Goal: Transaction & Acquisition: Obtain resource

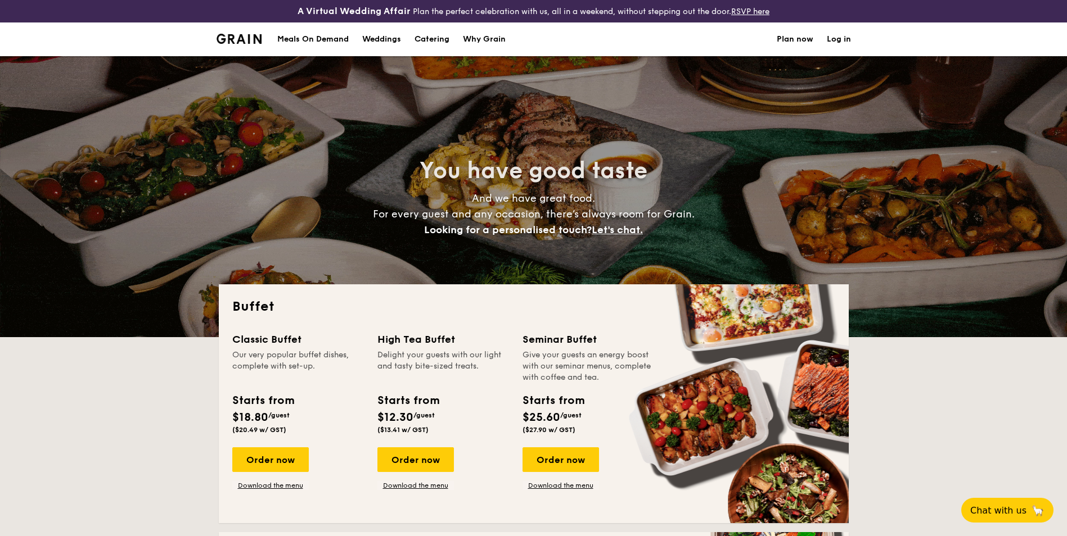
select select
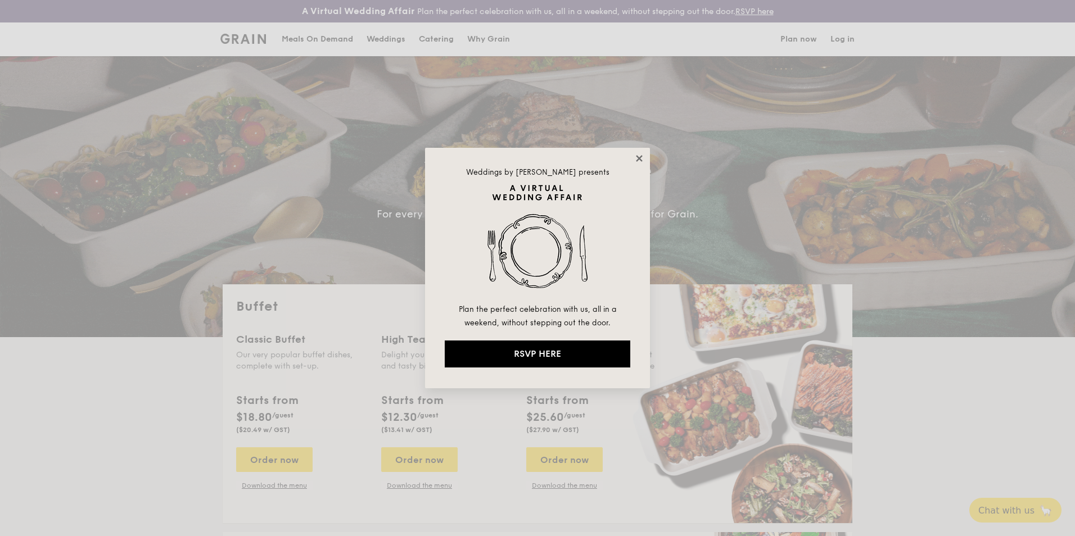
click at [640, 160] on icon at bounding box center [639, 158] width 6 height 6
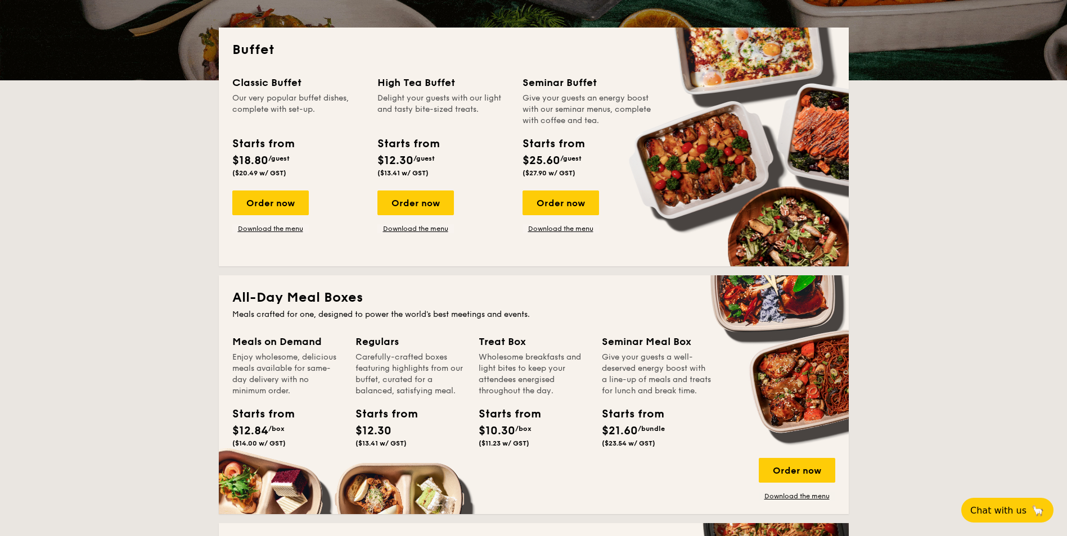
scroll to position [266, 0]
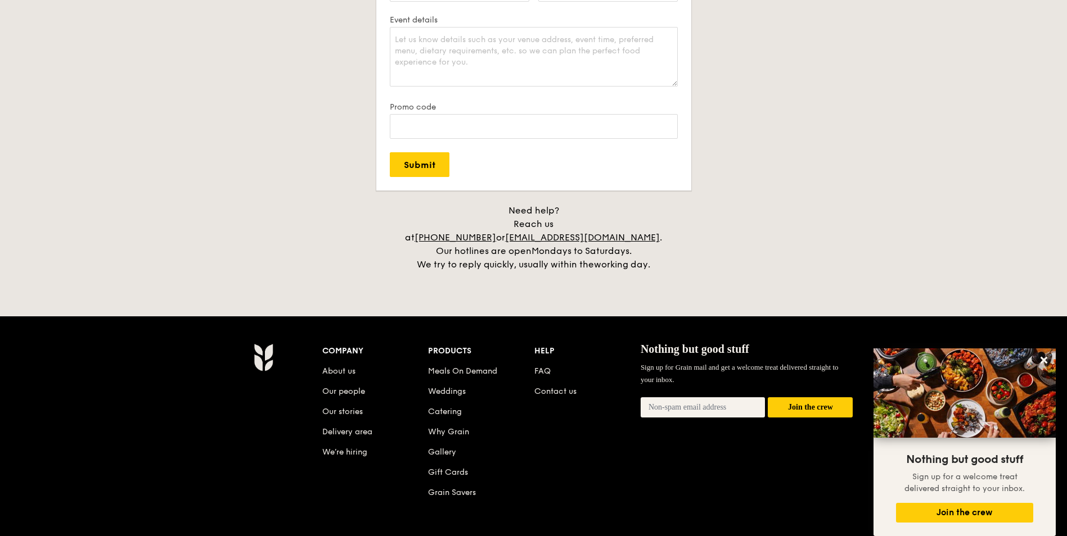
scroll to position [2208, 0]
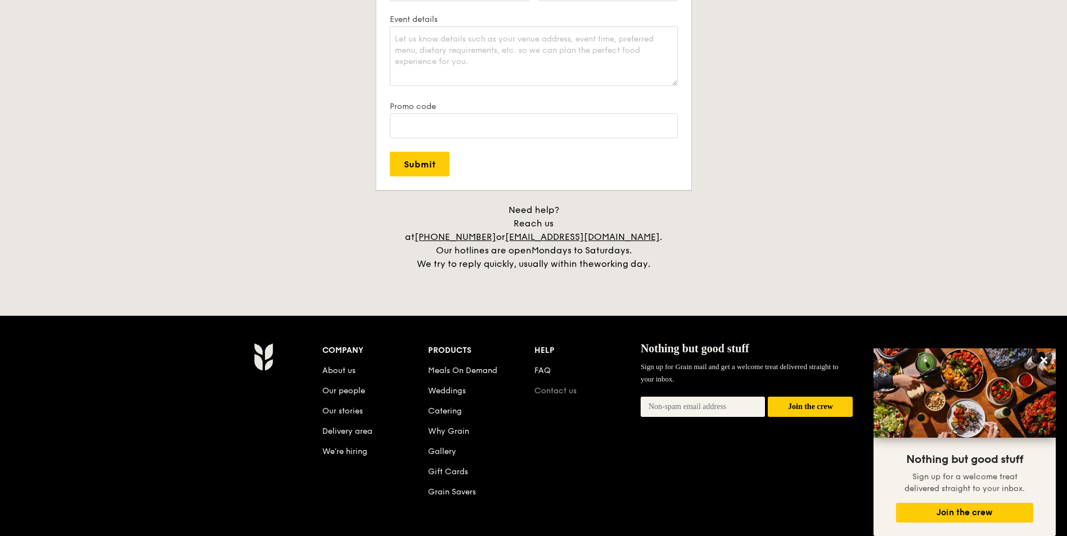
click at [570, 386] on link "Contact us" at bounding box center [555, 391] width 42 height 10
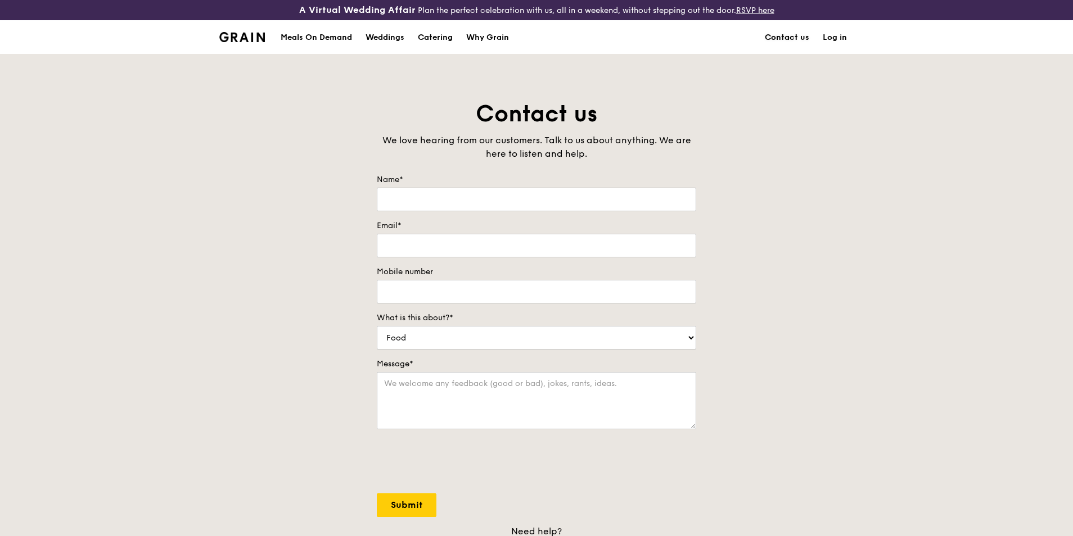
click at [779, 30] on link "Contact us" at bounding box center [787, 38] width 58 height 34
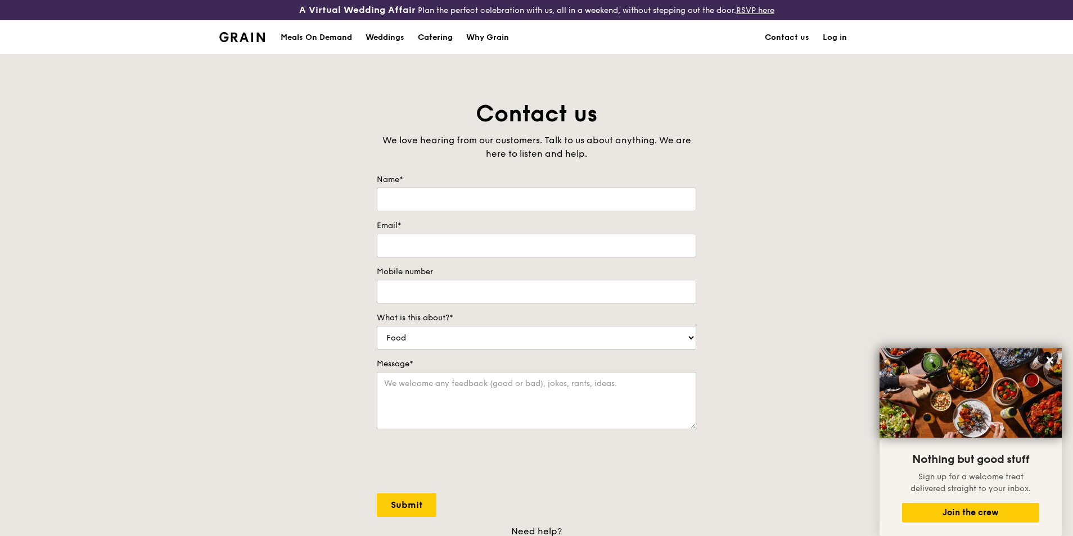
click at [448, 41] on div "Catering" at bounding box center [435, 38] width 35 height 34
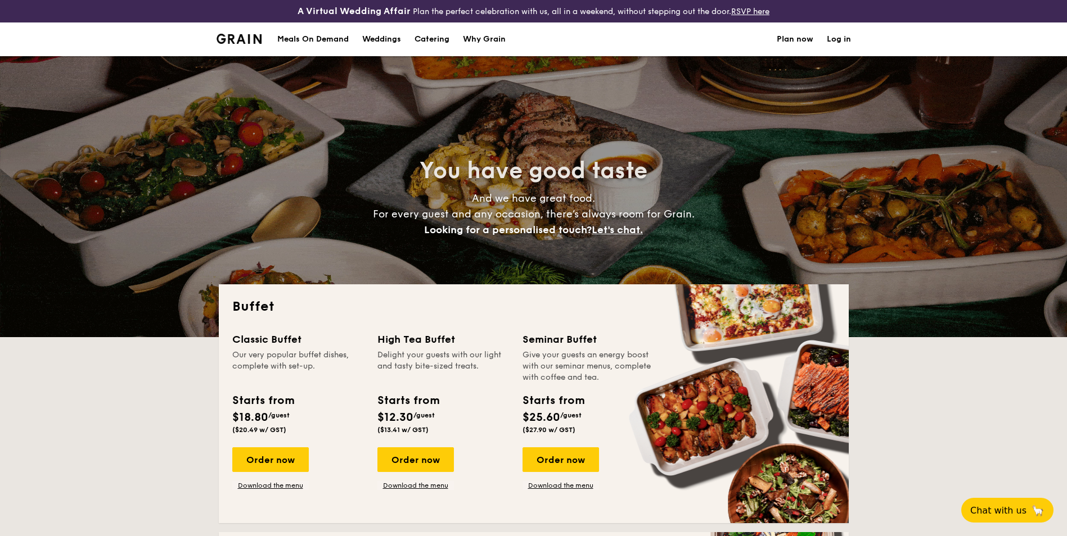
select select
click at [447, 279] on div "You have good taste And we have great food. For every guest and any occasion, t…" at bounding box center [534, 196] width 630 height 281
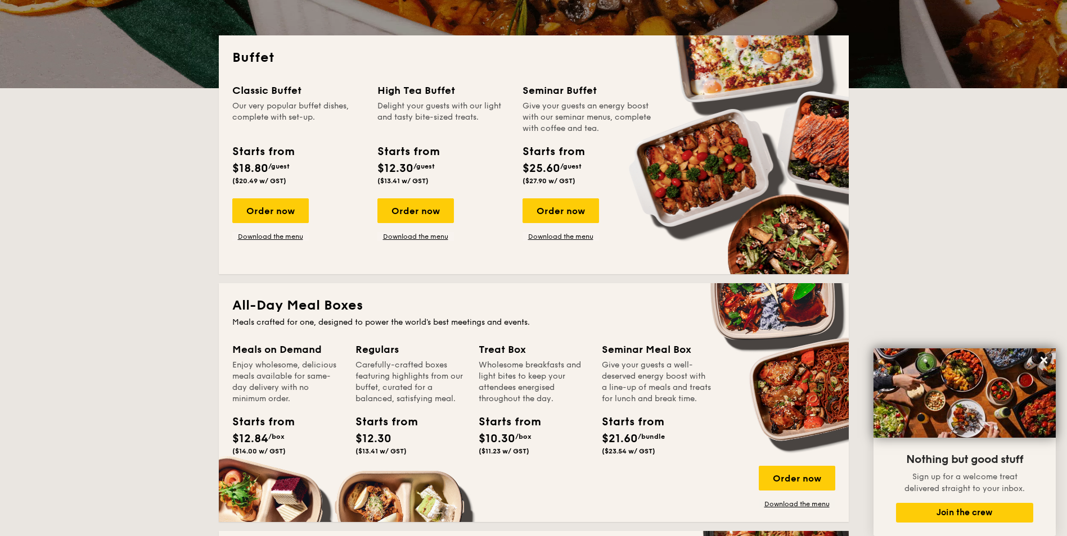
scroll to position [240, 0]
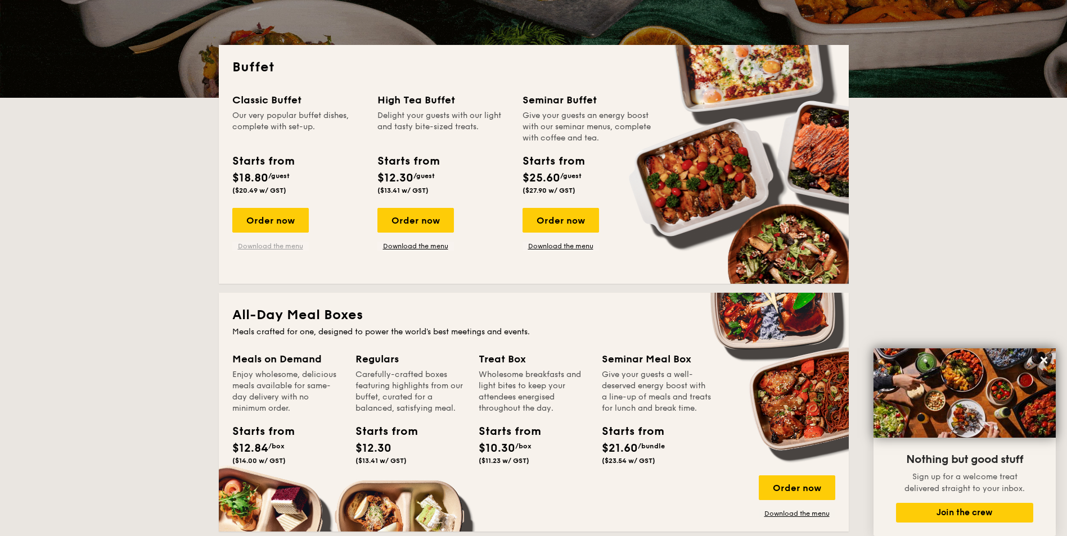
click at [285, 249] on link "Download the menu" at bounding box center [270, 246] width 76 height 9
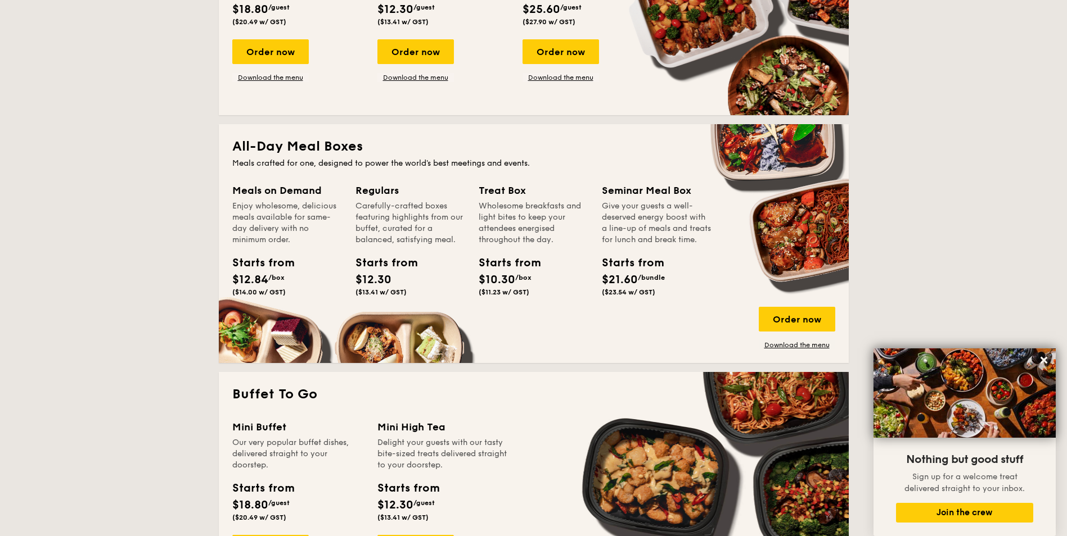
scroll to position [408, 0]
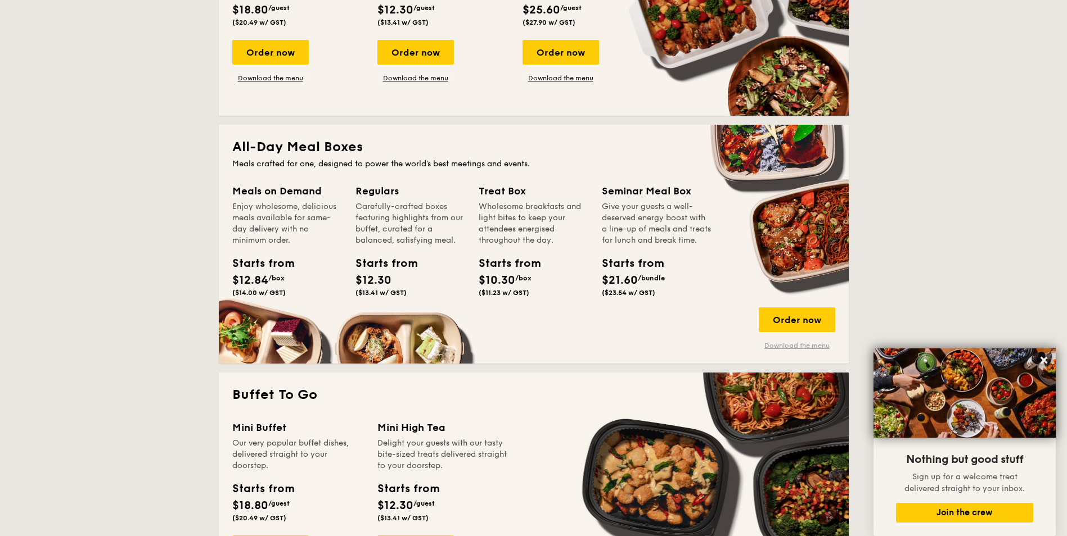
click at [787, 344] on link "Download the menu" at bounding box center [796, 345] width 76 height 9
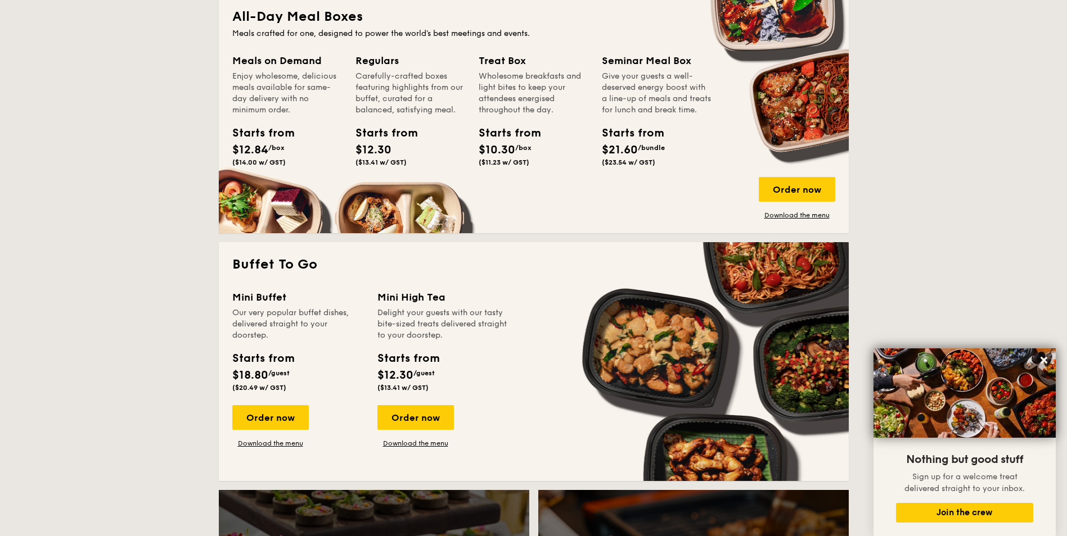
scroll to position [0, 0]
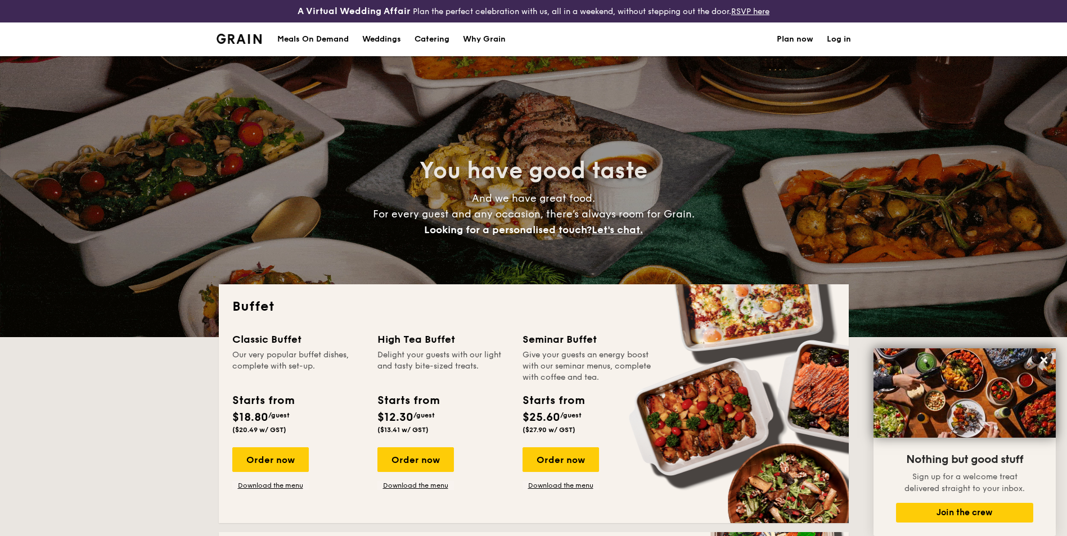
click at [237, 35] on img at bounding box center [239, 39] width 46 height 10
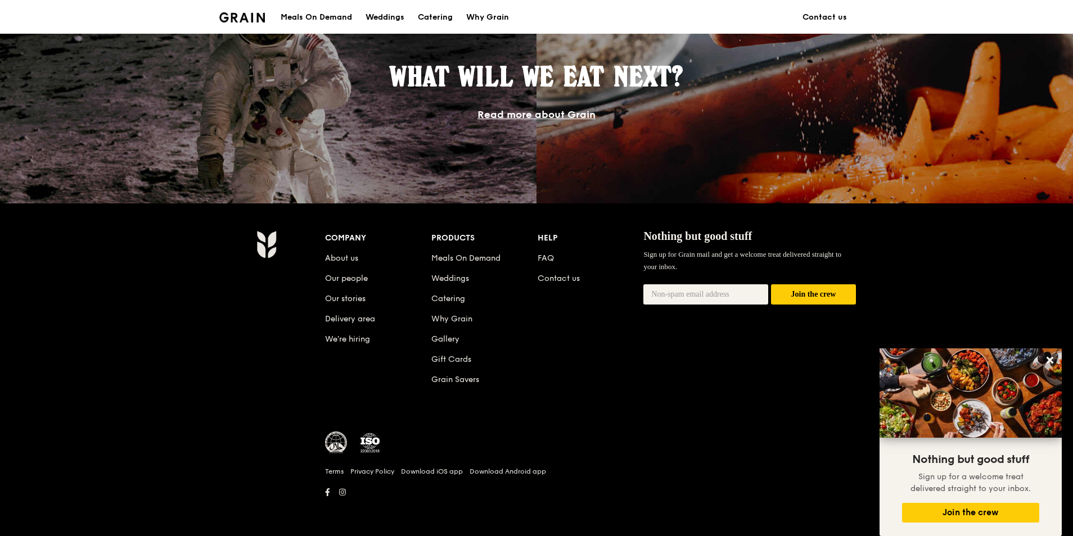
scroll to position [1010, 0]
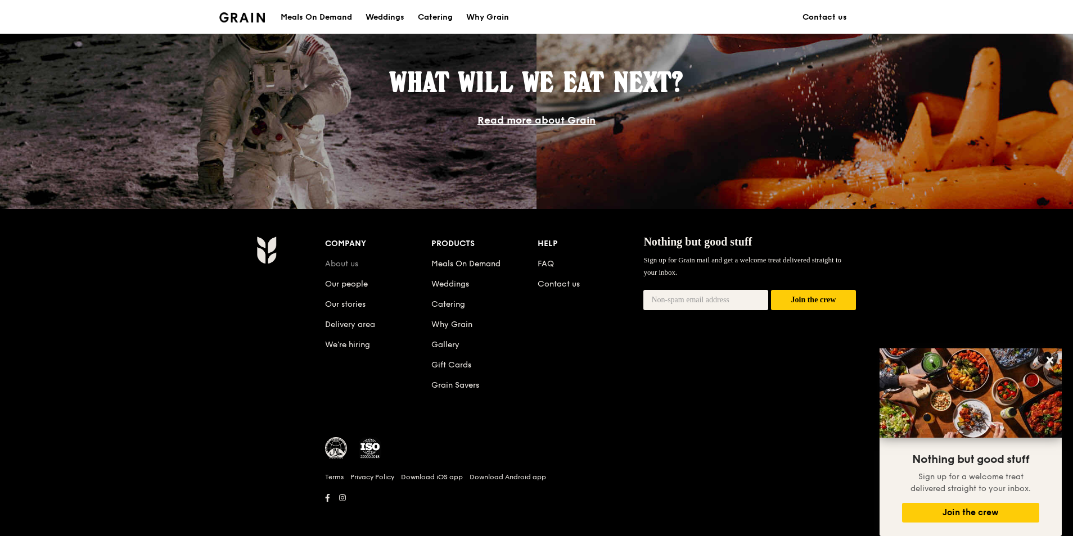
click at [346, 261] on link "About us" at bounding box center [341, 264] width 33 height 10
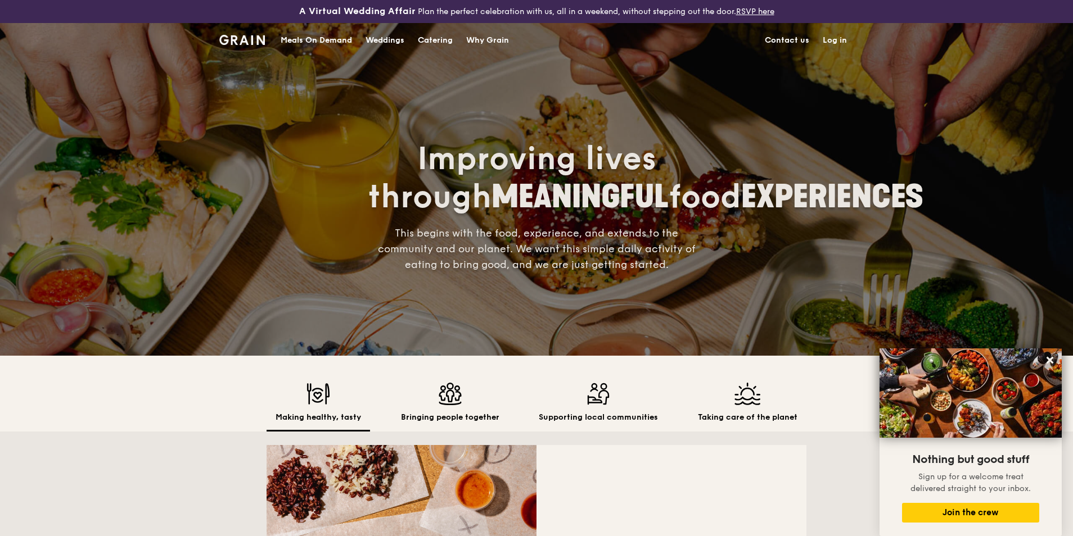
click at [428, 40] on div "Catering" at bounding box center [435, 41] width 35 height 34
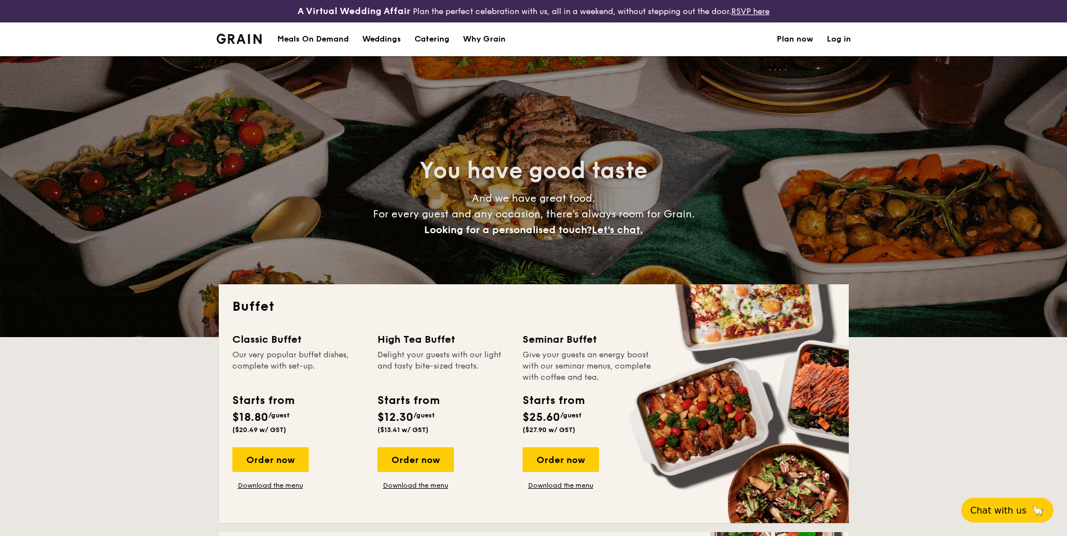
select select
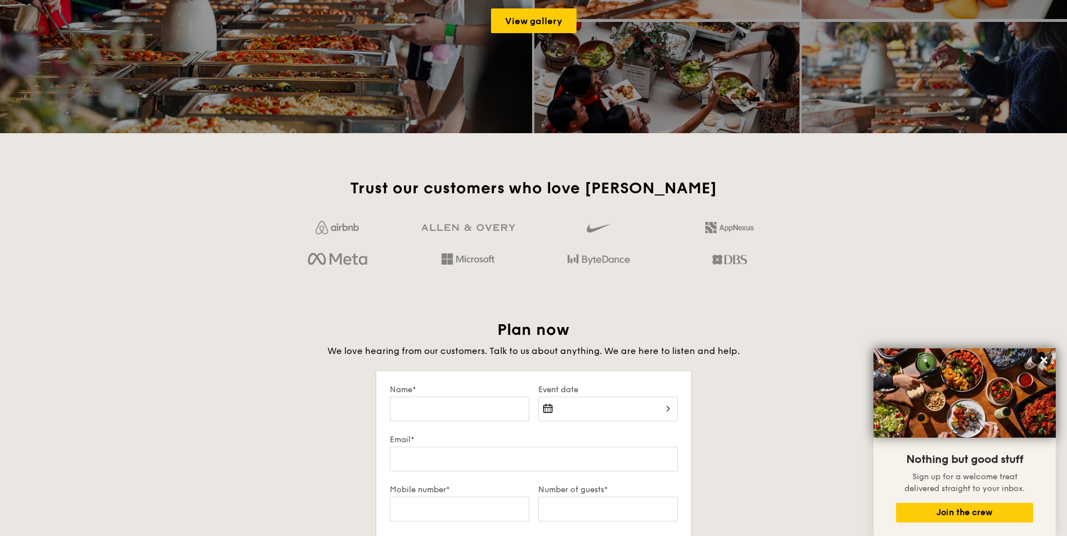
scroll to position [1638, 0]
drag, startPoint x: 779, startPoint y: 274, endPoint x: 787, endPoint y: 277, distance: 7.6
click at [787, 277] on div "Trust our customers who love Grain Plan now We love hearing from our customers.…" at bounding box center [534, 509] width 648 height 663
